Goal: Complete application form

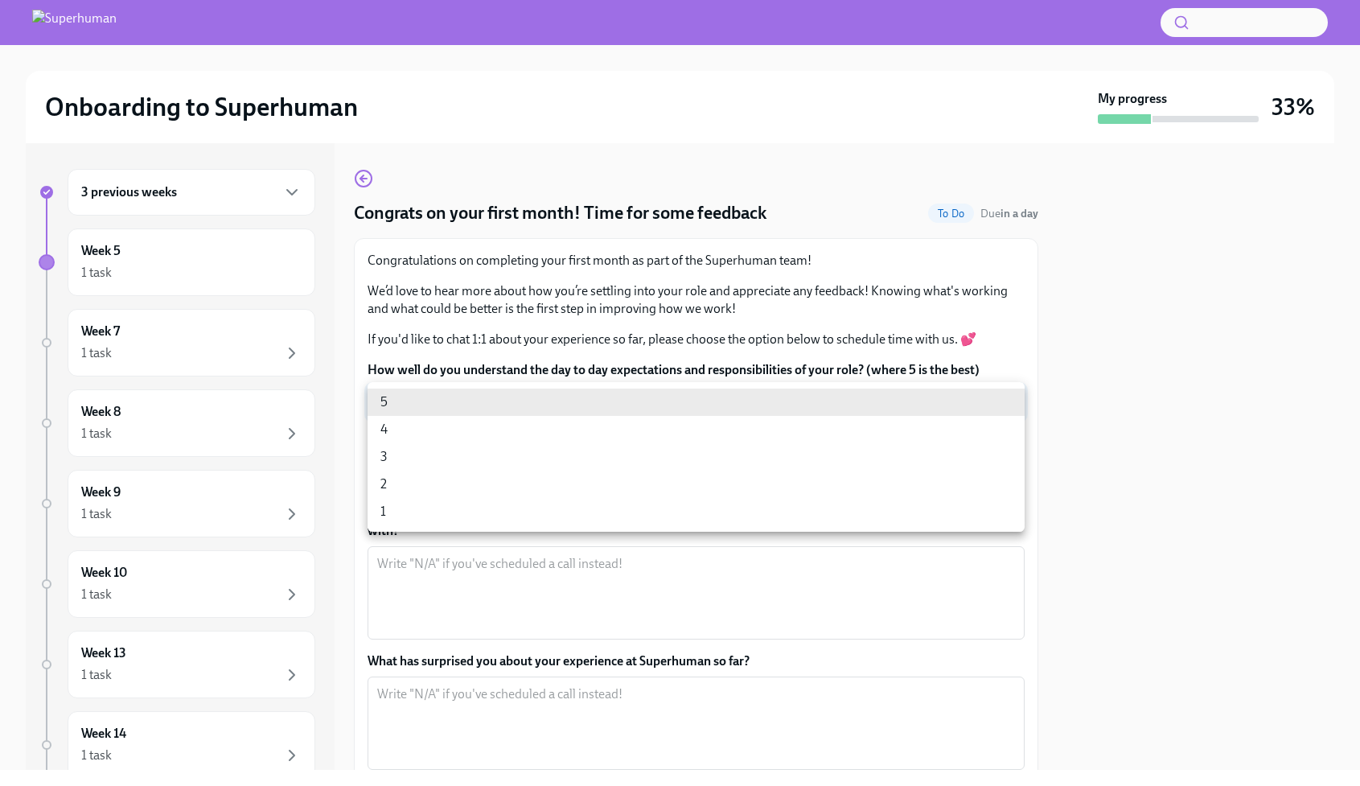
click at [709, 405] on body "Onboarding to Superhuman My progress 33% 3 previous weeks Week 5 1 task Week 7 …" at bounding box center [680, 393] width 1360 height 786
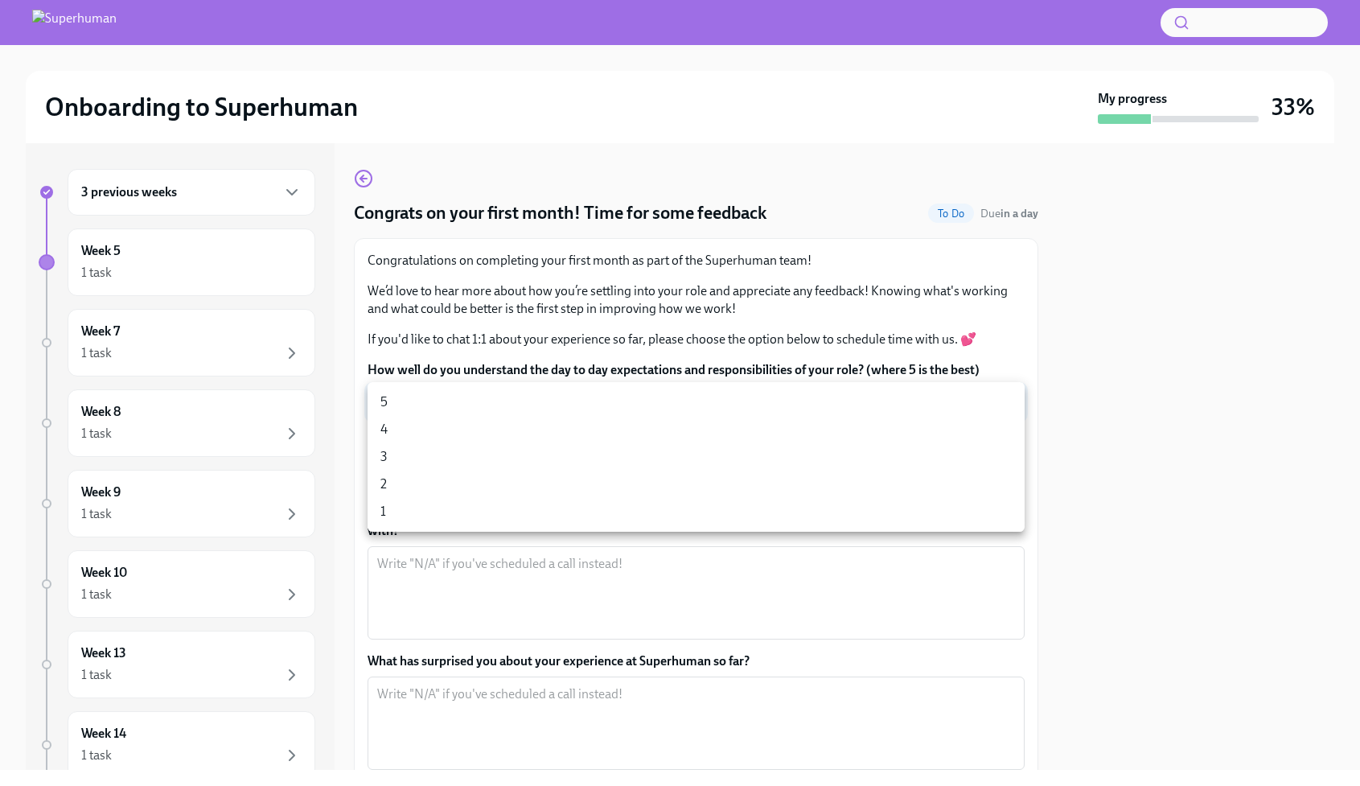
click at [700, 413] on li "5" at bounding box center [696, 402] width 657 height 27
type input "xv1lIljm3"
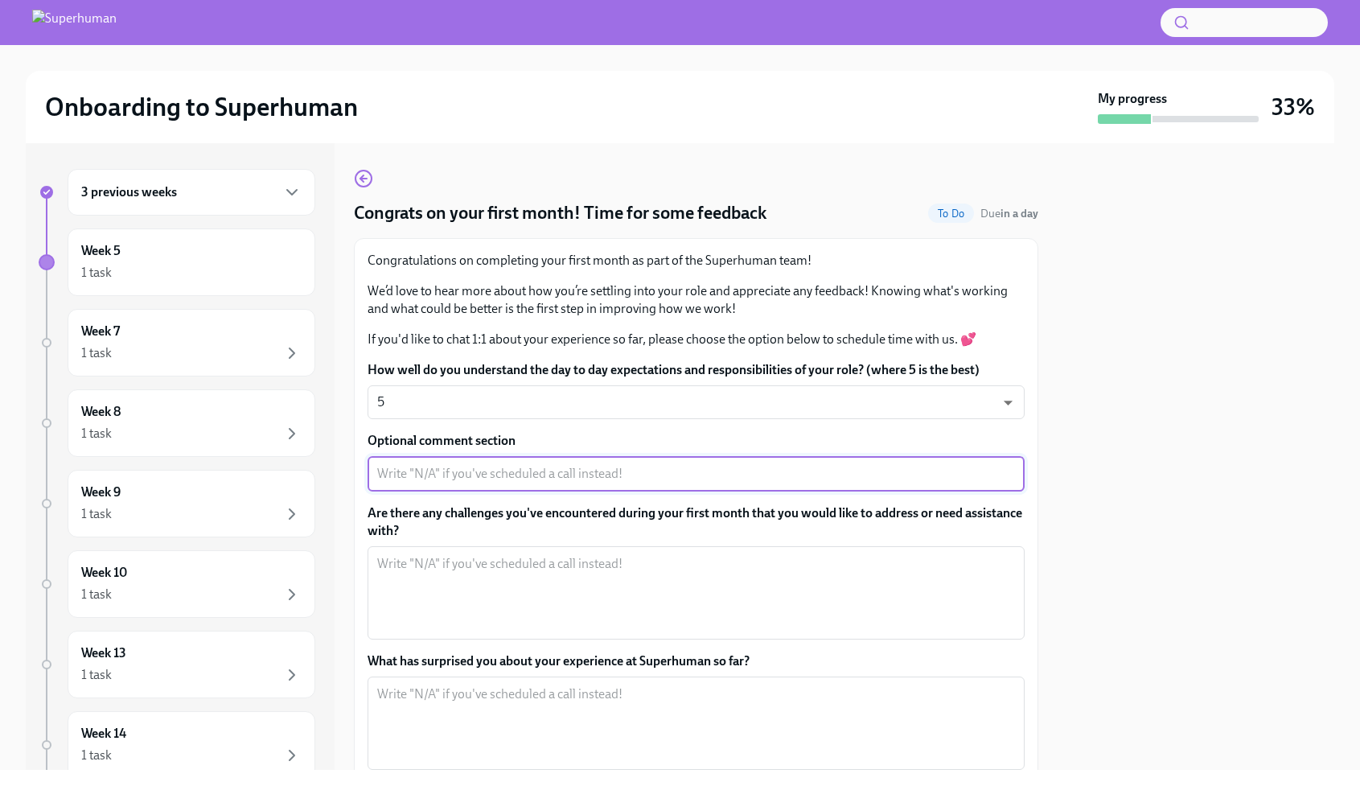
click at [697, 478] on textarea "Optional comment section" at bounding box center [696, 473] width 638 height 19
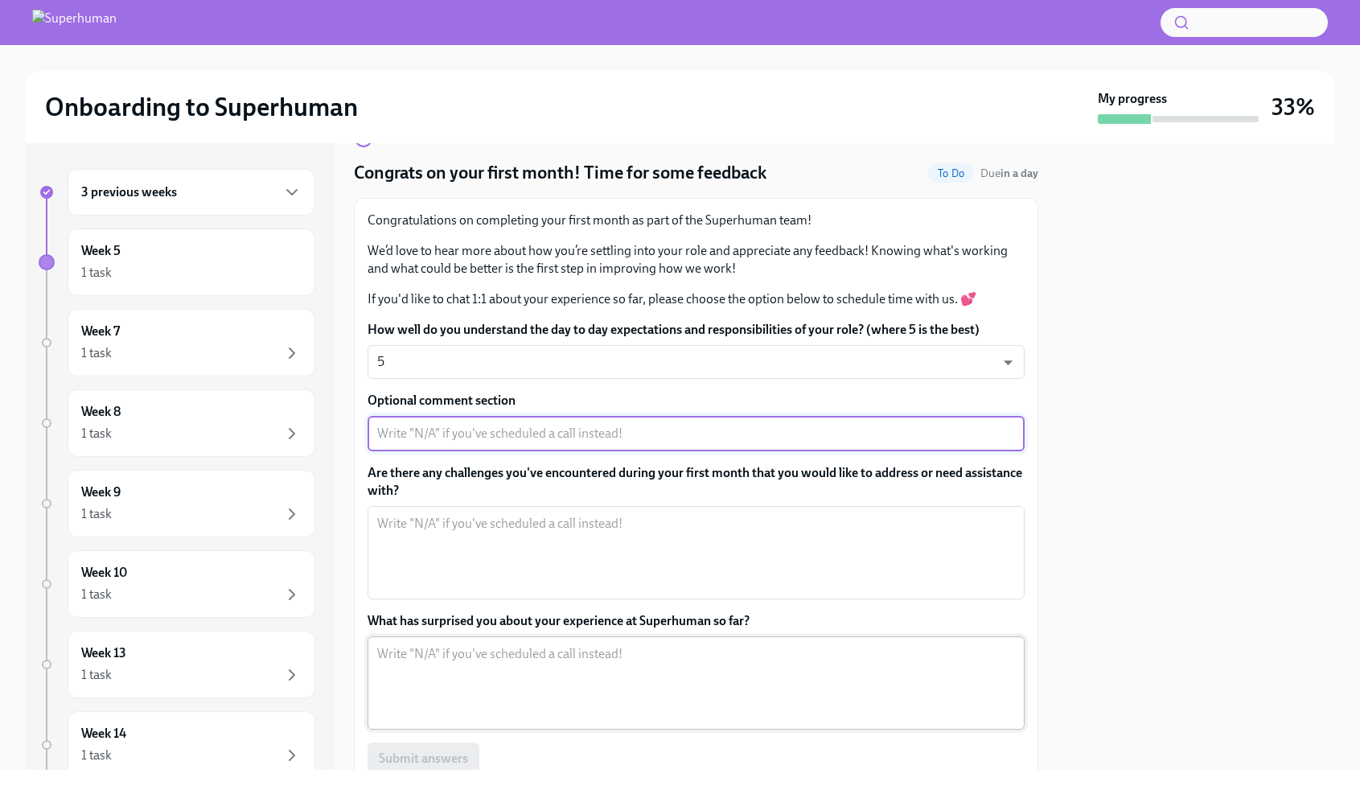
scroll to position [50, 0]
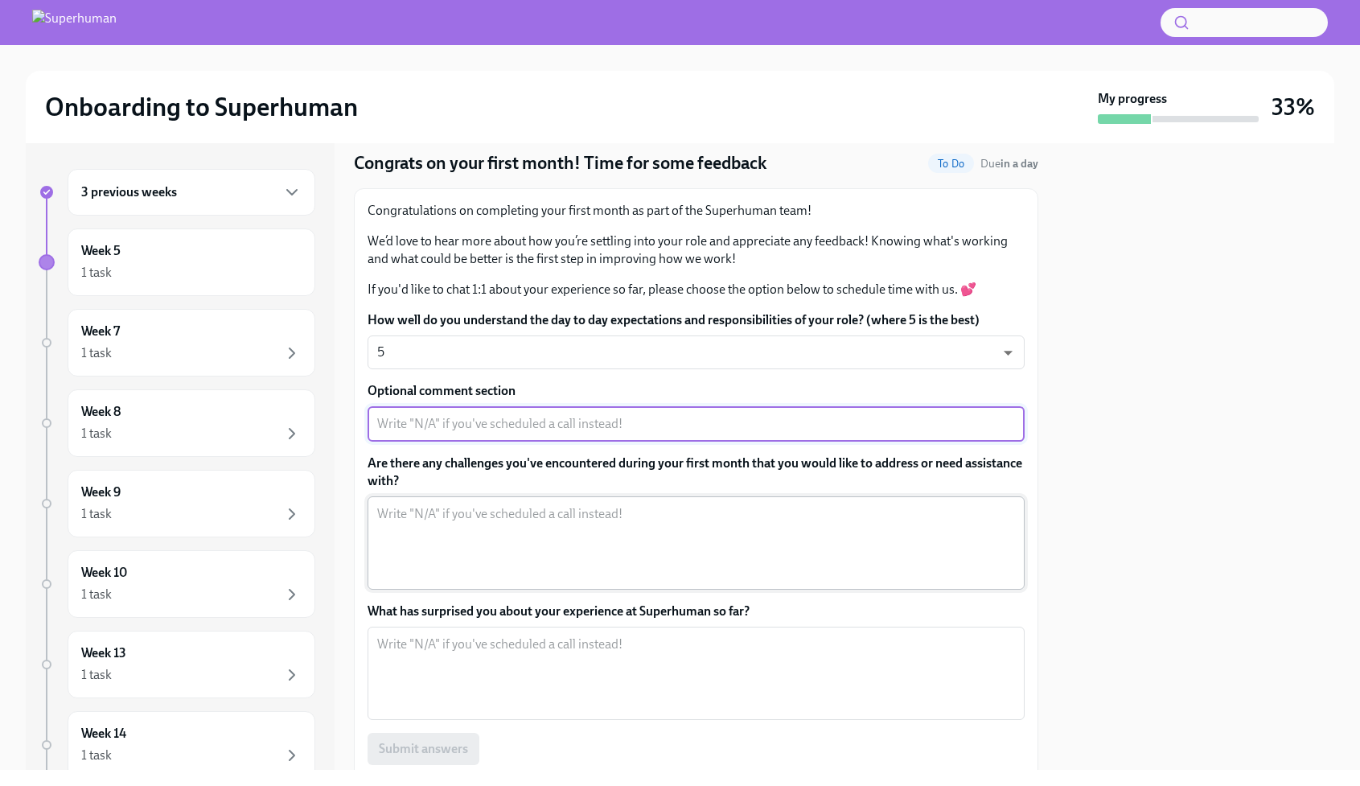
click at [628, 535] on textarea "Are there any challenges you've encountered during your first month that you wo…" at bounding box center [696, 542] width 638 height 77
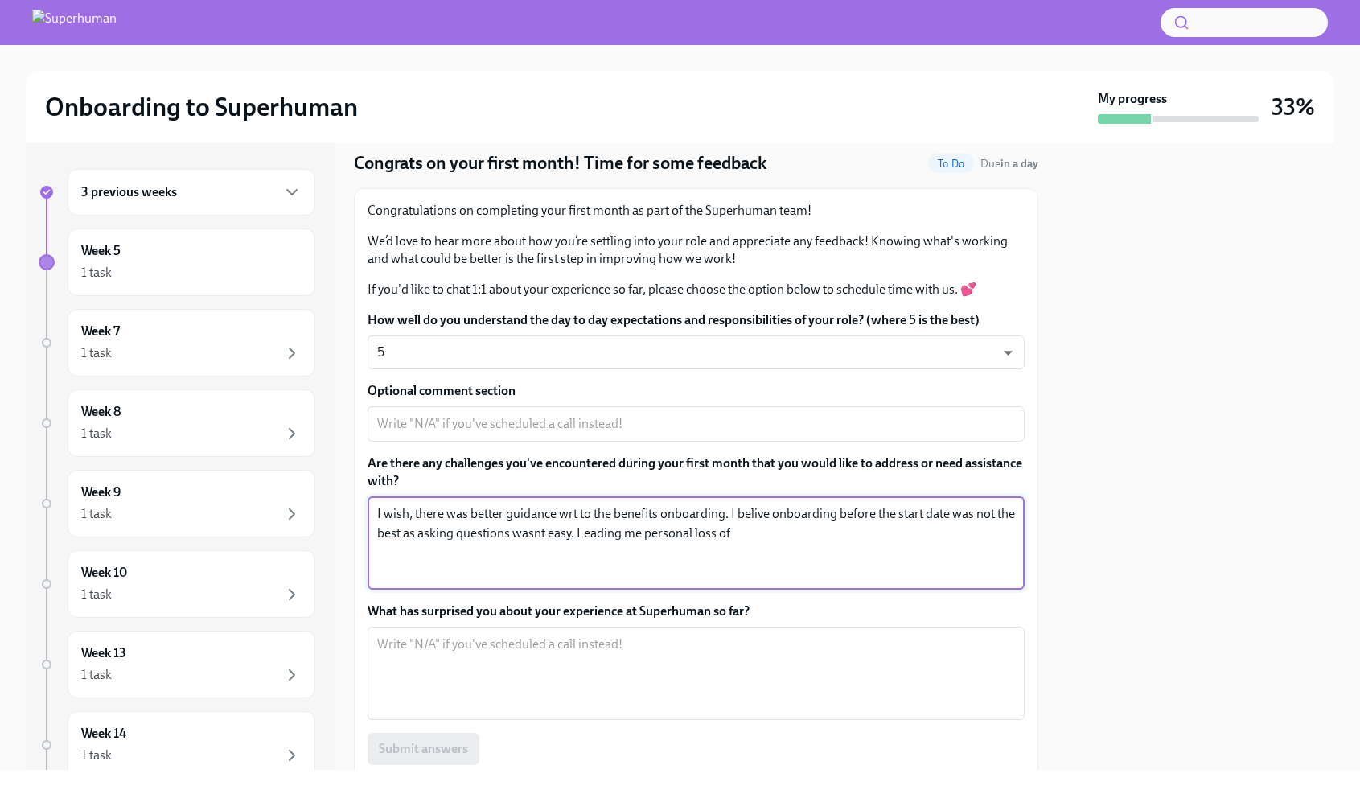
click at [714, 532] on textarea "I wish, there was better guidance wrt to the benefits onboarding. I belive onbo…" at bounding box center [696, 542] width 638 height 77
click at [806, 536] on textarea "I wish, there was better guidance wrt to the benefits onboarding. I belive onbo…" at bounding box center [696, 542] width 638 height 77
click at [669, 533] on textarea "I wish, there was better guidance wrt to the benefits onboarding. I belive onbo…" at bounding box center [696, 542] width 638 height 77
click at [664, 533] on textarea "I wish, there was better guidance wrt to the benefits onboarding. I belive onbo…" at bounding box center [696, 542] width 638 height 77
drag, startPoint x: 604, startPoint y: 537, endPoint x: 592, endPoint y: 535, distance: 12.2
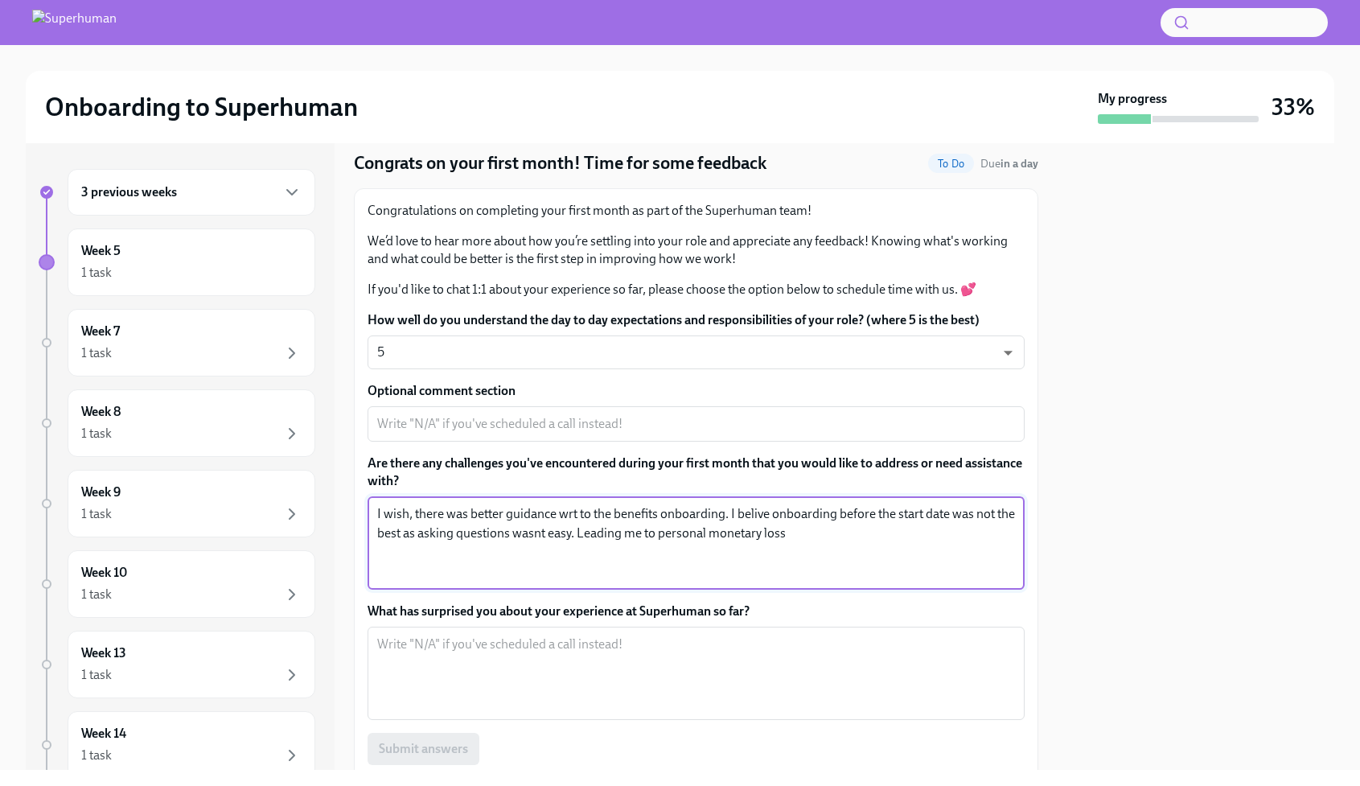
click at [592, 535] on textarea "I wish, there was better guidance wrt to the benefits onboarding. I belive onbo…" at bounding box center [696, 542] width 638 height 77
click at [817, 531] on textarea "I wish, there was better guidance wrt to the benefits onboarding. I belive onbo…" at bounding box center [696, 542] width 638 height 77
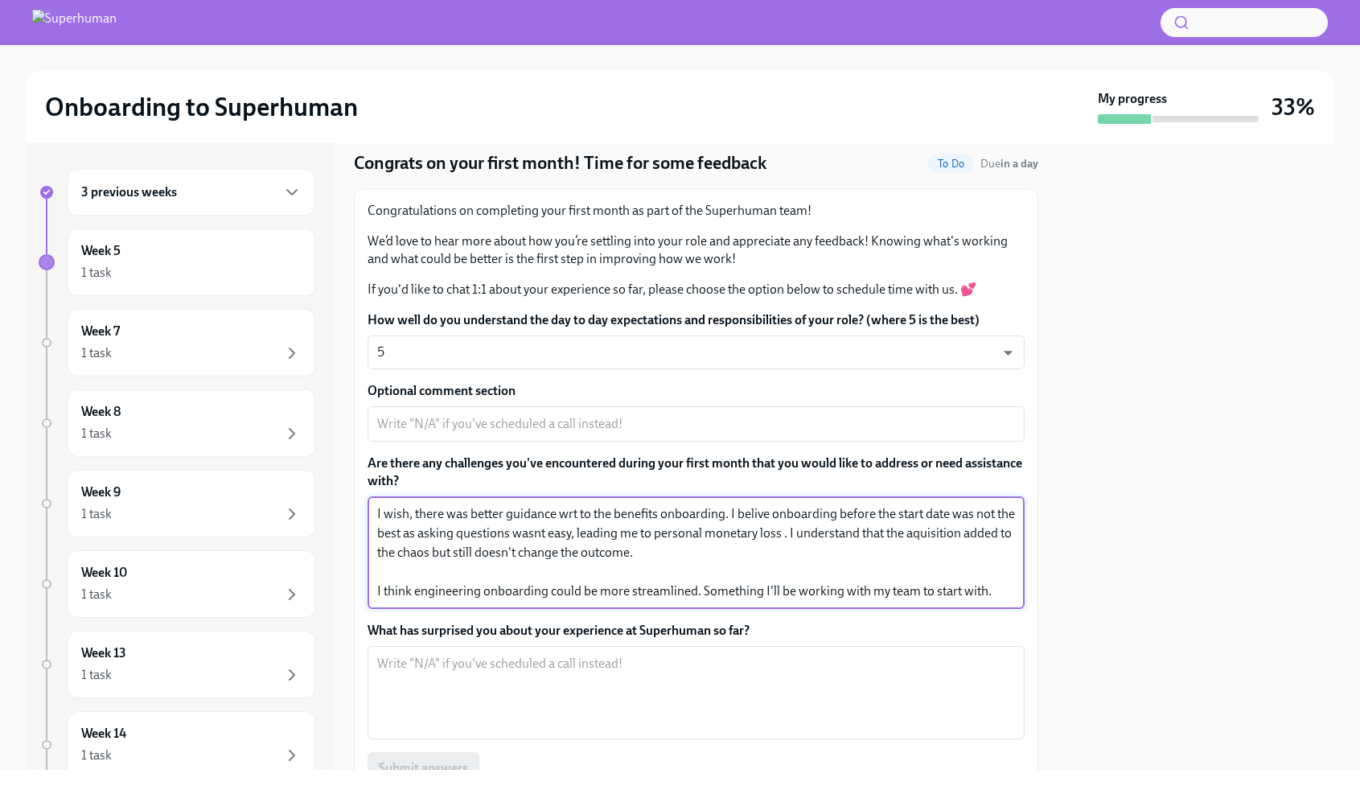
click at [696, 594] on textarea "I wish, there was better guidance wrt to the benefits onboarding. I belive onbo…" at bounding box center [696, 552] width 638 height 97
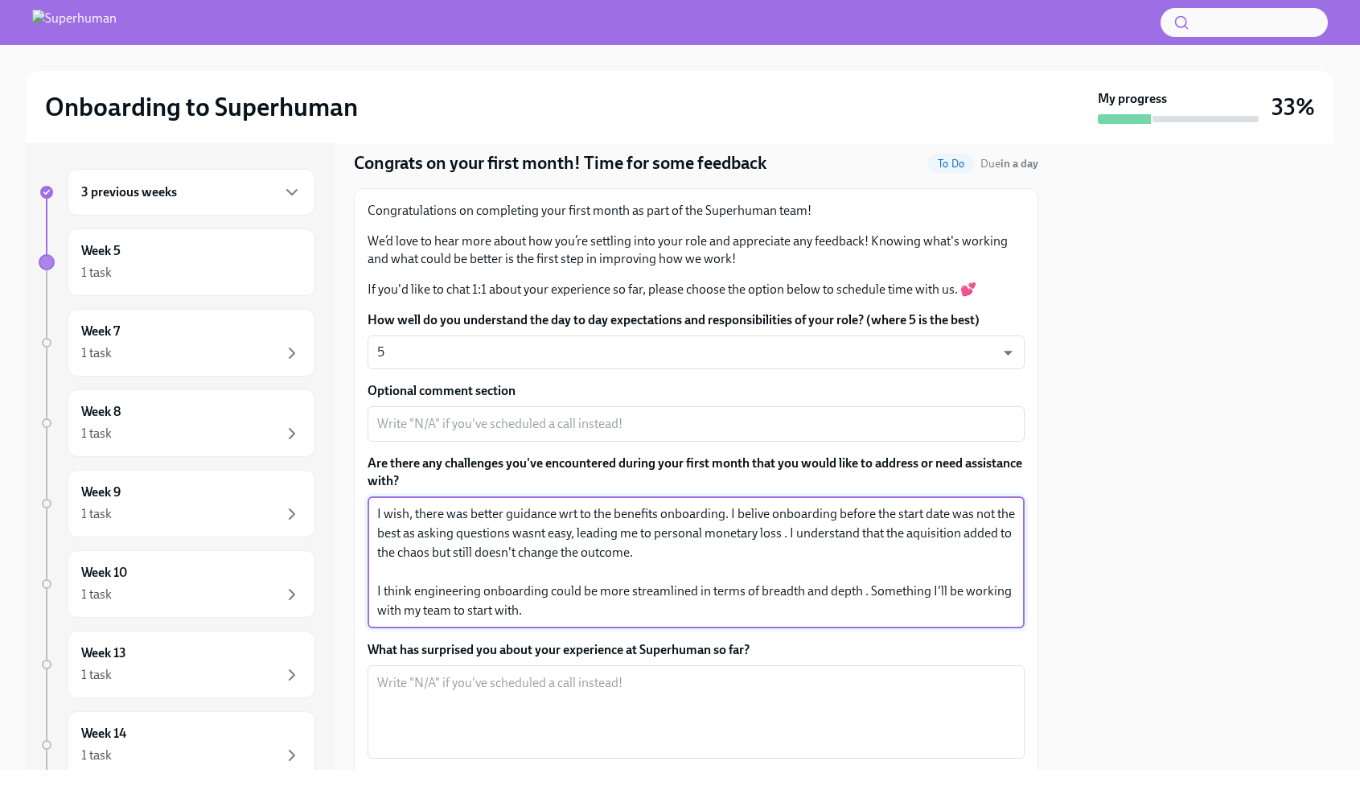
click at [696, 590] on textarea "I wish, there was better guidance wrt to the benefits onboarding. I belive onbo…" at bounding box center [696, 562] width 638 height 116
click at [700, 590] on textarea "I wish, there was better guidance wrt to the benefits onboarding. I belive onbo…" at bounding box center [696, 562] width 638 height 116
drag, startPoint x: 695, startPoint y: 595, endPoint x: 862, endPoint y: 594, distance: 167.3
click at [862, 594] on textarea "I wish, there was better guidance wrt to the benefits onboarding. I belive onbo…" at bounding box center [696, 562] width 638 height 116
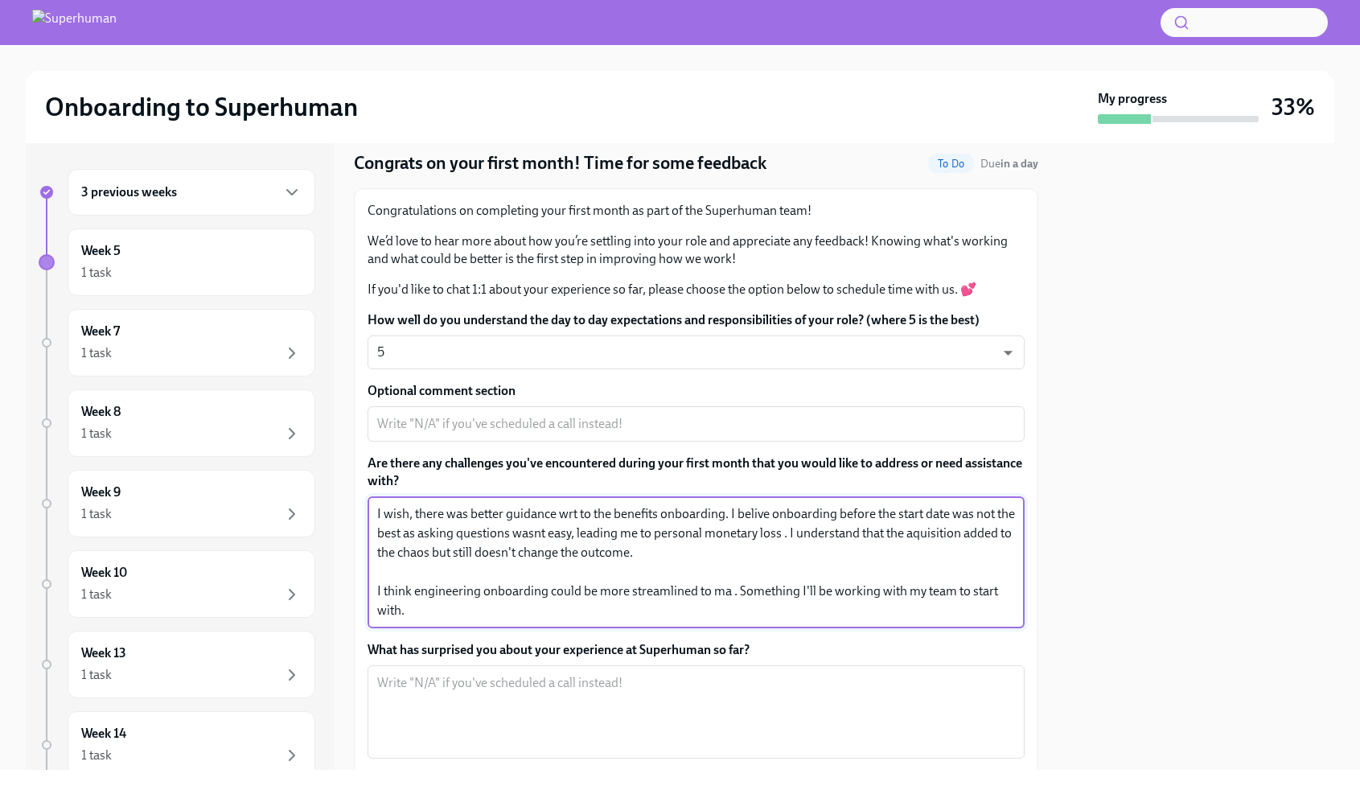
click at [729, 594] on textarea "I wish, there was better guidance wrt to the benefits onboarding. I belive onbo…" at bounding box center [696, 562] width 638 height 116
drag, startPoint x: 697, startPoint y: 587, endPoint x: 753, endPoint y: 589, distance: 55.5
click at [753, 589] on textarea "I wish, there was better guidance wrt to the benefits onboarding. I belive onbo…" at bounding box center [696, 562] width 638 height 116
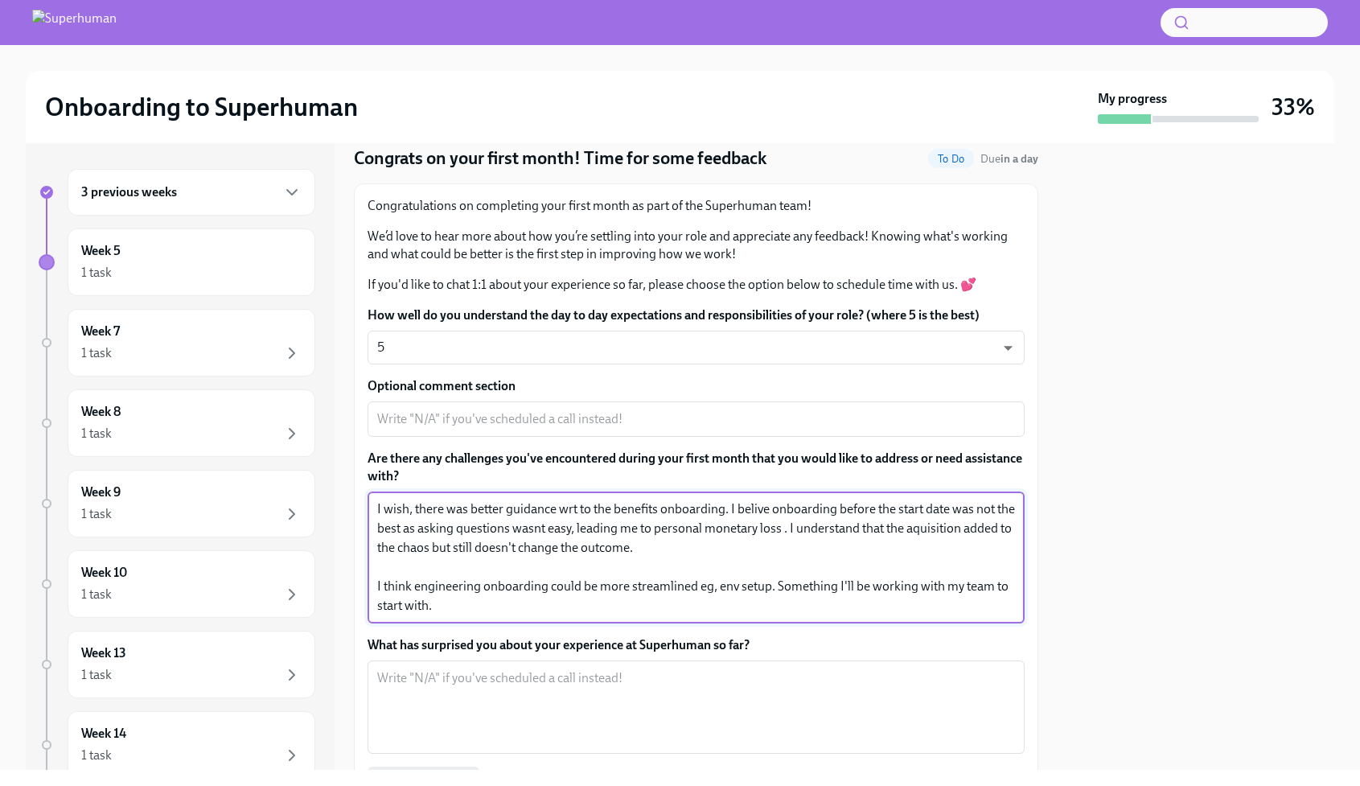
scroll to position [56, 0]
drag, startPoint x: 978, startPoint y: 583, endPoint x: 1004, endPoint y: 584, distance: 25.8
click at [1004, 584] on textarea "I wish, there was better guidance wrt to the benefits onboarding. I belive onbo…" at bounding box center [696, 557] width 638 height 116
drag, startPoint x: 562, startPoint y: 608, endPoint x: 610, endPoint y: 607, distance: 48.3
click at [610, 607] on textarea "I wish, there was better guidance wrt to the benefits onboarding. I belive onbo…" at bounding box center [696, 557] width 638 height 116
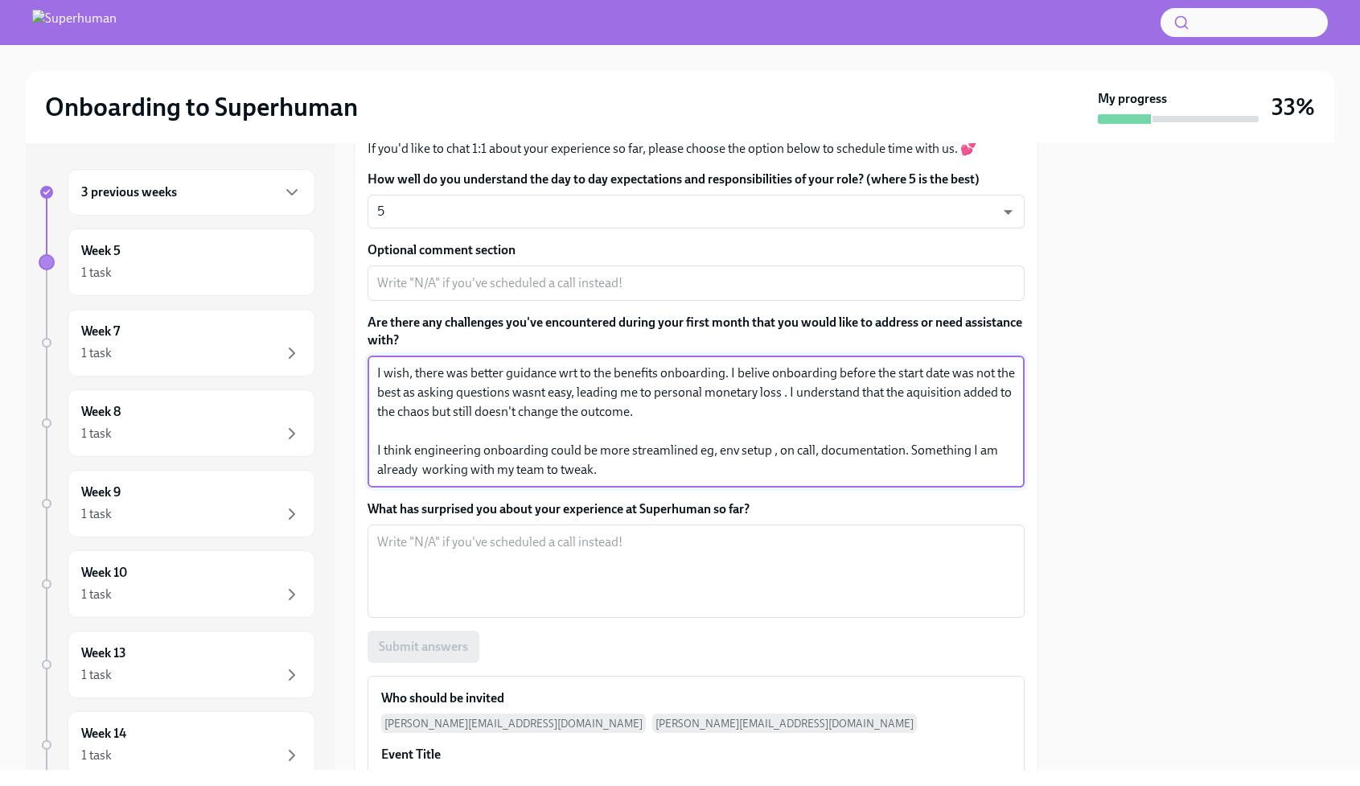
scroll to position [191, 0]
type textarea "I wish, there was better guidance wrt to the benefits onboarding. I belive onbo…"
click at [593, 554] on textarea "What has surprised you about your experience at Superhuman so far?" at bounding box center [696, 570] width 638 height 77
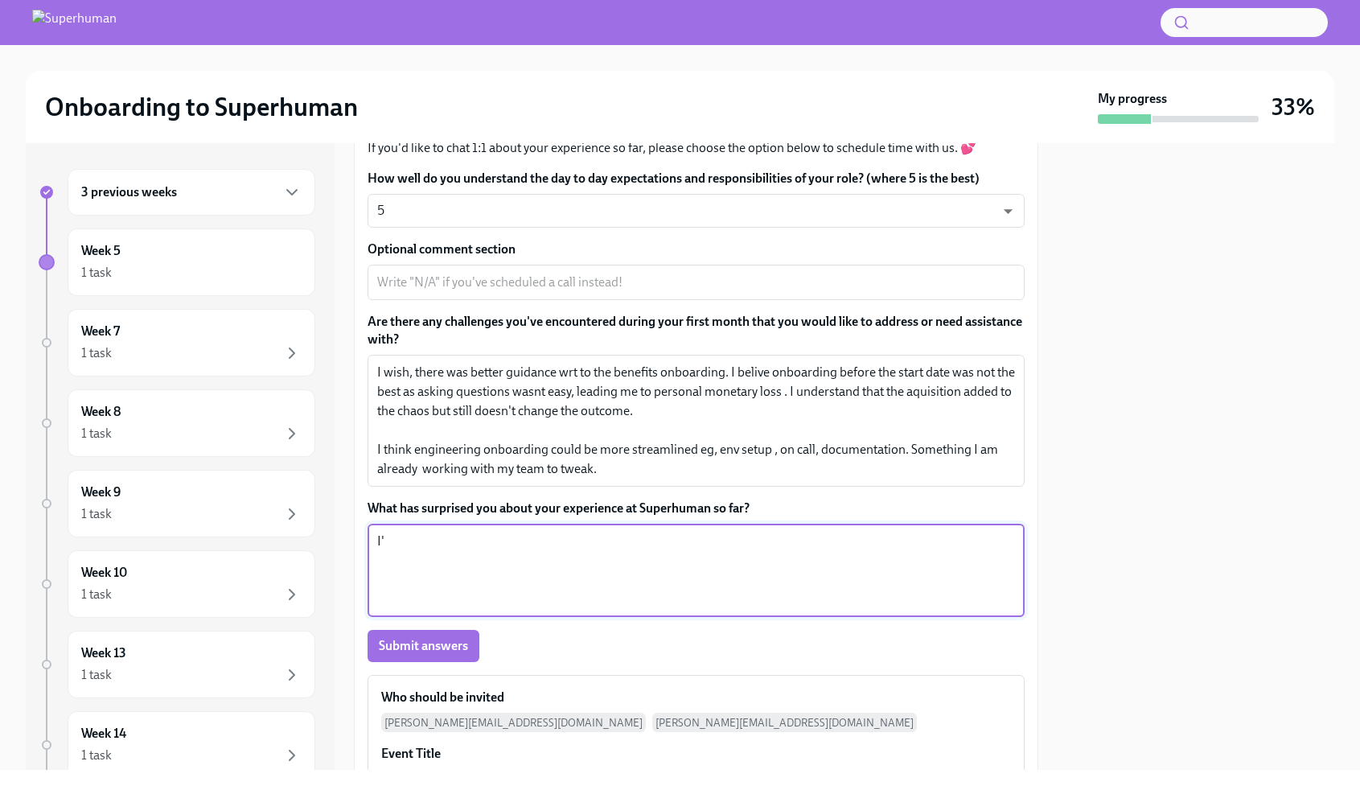
type textarea "I"
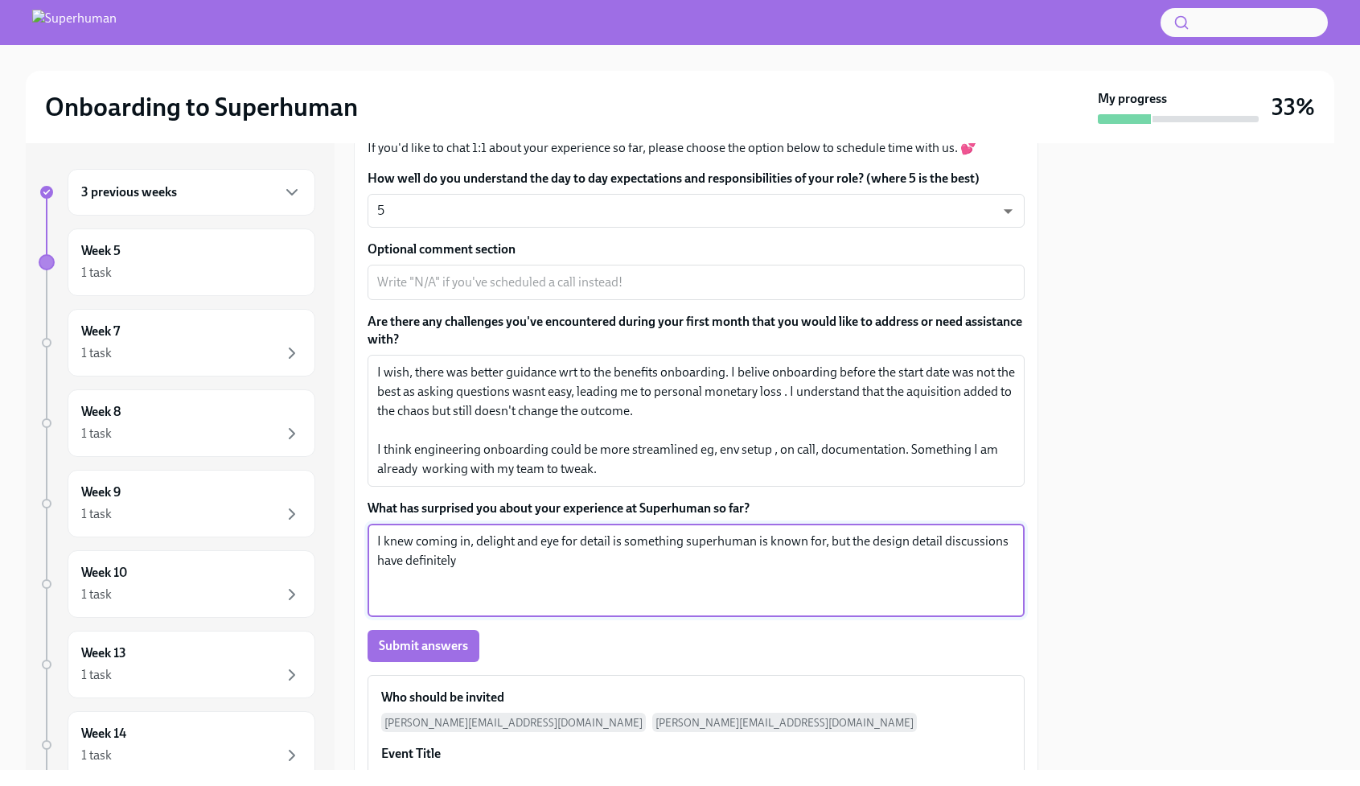
click at [690, 541] on textarea "I knew coming in, delight and eye for detail is something superhuman is known f…" at bounding box center [696, 570] width 638 height 77
click at [537, 578] on textarea "I knew coming in, delight and eye for detail is something Superhuman is known f…" at bounding box center [696, 570] width 638 height 77
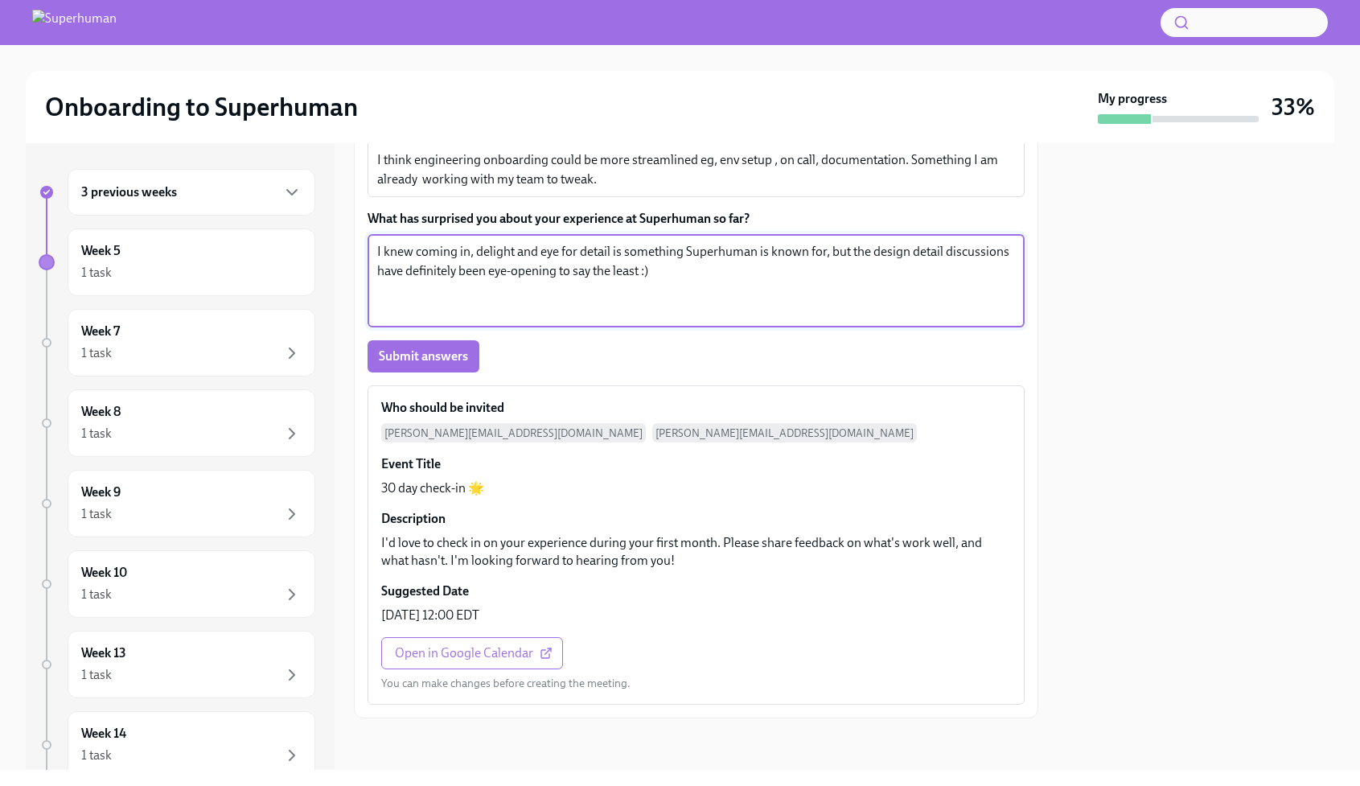
scroll to position [481, 0]
type textarea "I knew coming in, delight and eye for detail is something Superhuman is known f…"
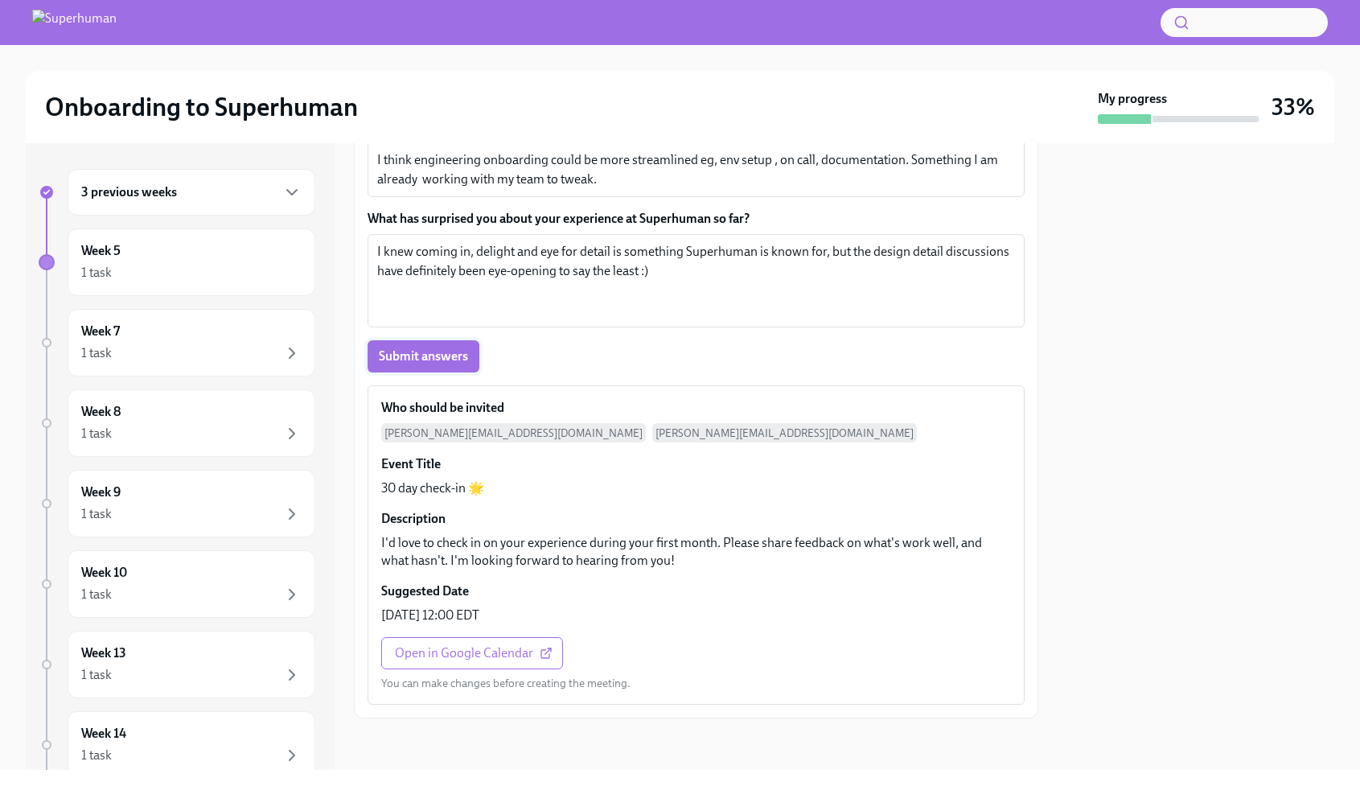
click at [446, 357] on span "Submit answers" at bounding box center [423, 356] width 89 height 16
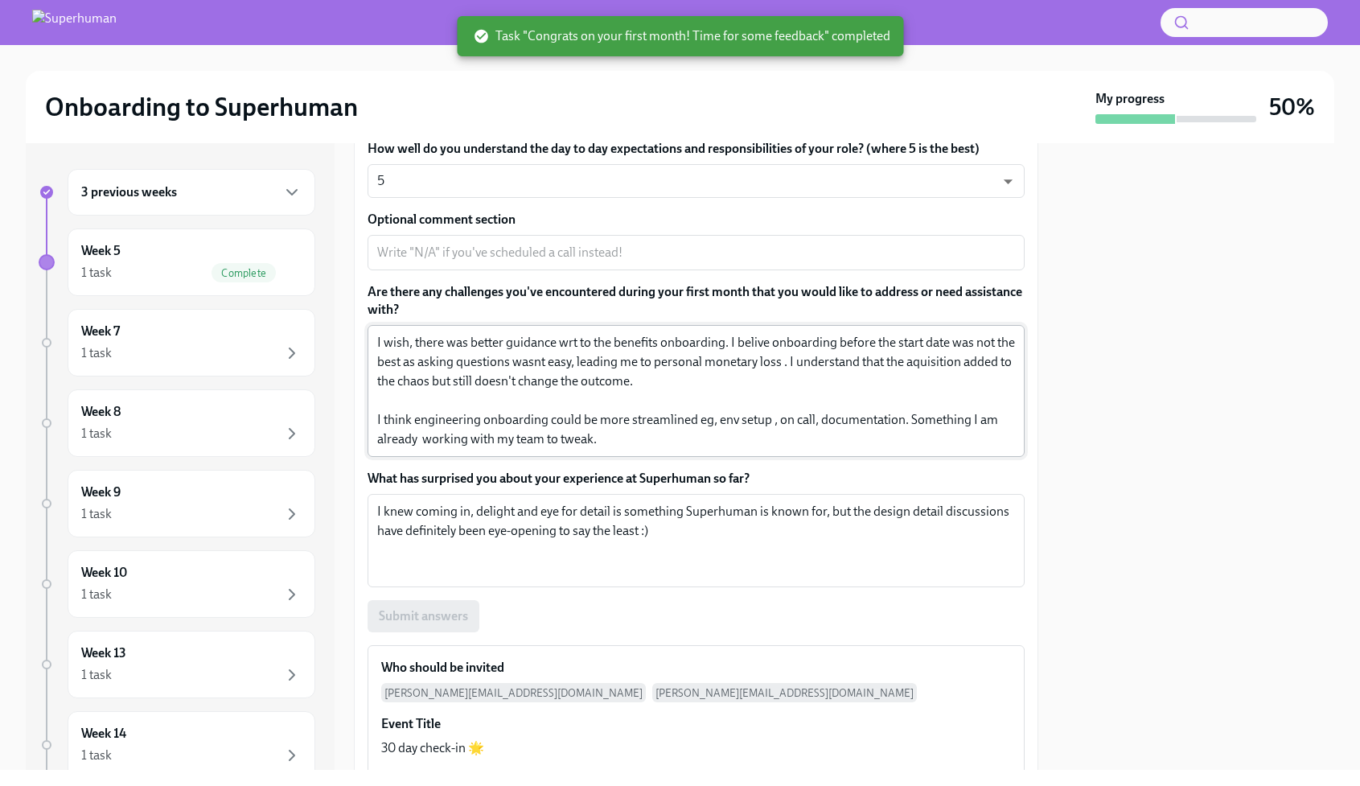
scroll to position [228, 0]
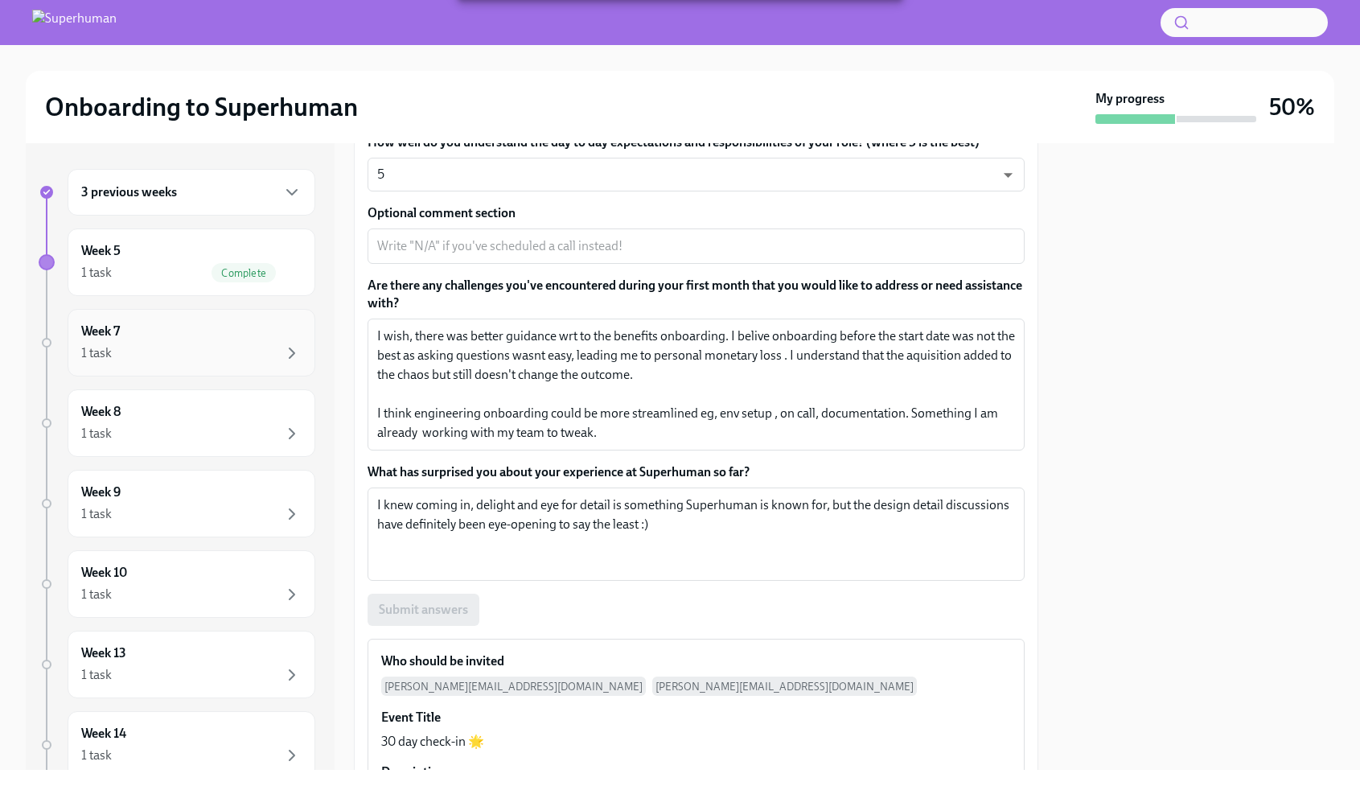
click at [133, 349] on div "1 task" at bounding box center [191, 352] width 220 height 19
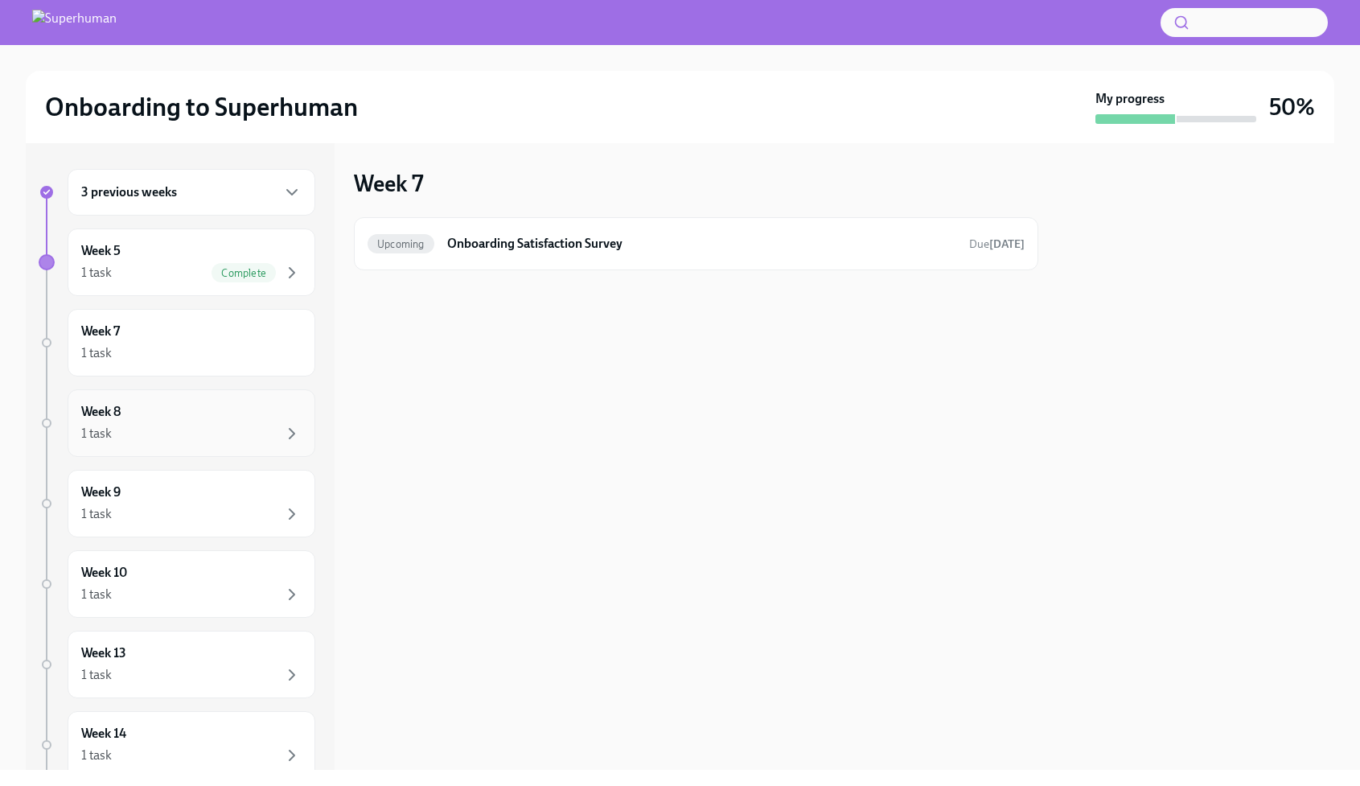
click at [133, 422] on div "Week 8 1 task" at bounding box center [191, 423] width 220 height 40
click at [146, 478] on div "Week 9 1 task" at bounding box center [192, 504] width 248 height 68
click at [164, 431] on div "1 task" at bounding box center [191, 433] width 220 height 19
click at [162, 502] on div "Week 9 1 task" at bounding box center [191, 503] width 220 height 40
